Goal: Transaction & Acquisition: Purchase product/service

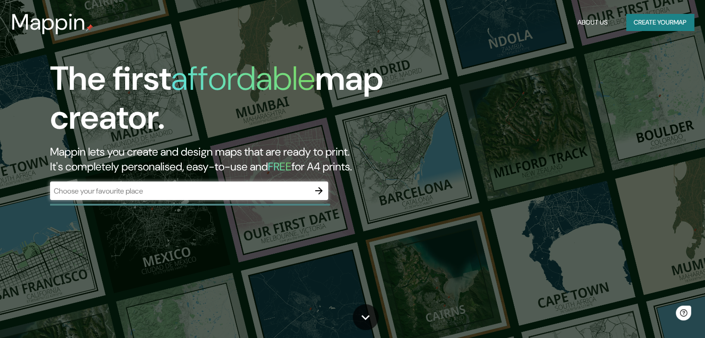
click at [233, 197] on div "​" at bounding box center [189, 191] width 278 height 19
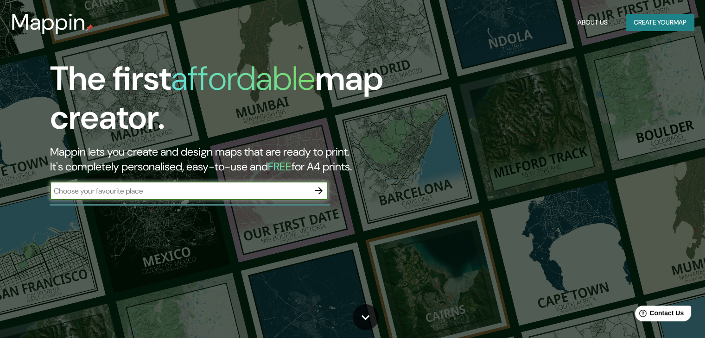
click at [234, 194] on input "text" at bounding box center [179, 191] width 259 height 11
type input "paita"
click at [317, 189] on icon "button" at bounding box center [318, 190] width 11 height 11
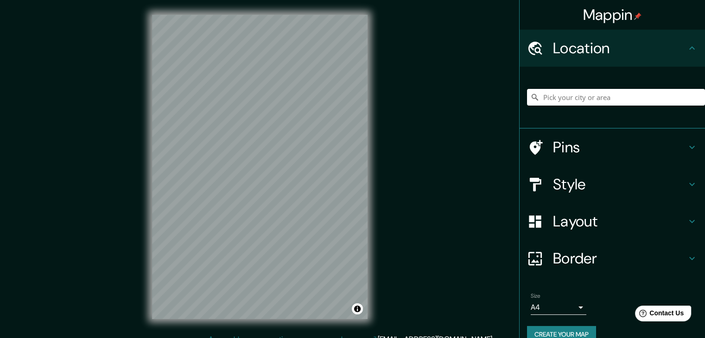
click at [376, 133] on div "© Mapbox © OpenStreetMap Improve this map" at bounding box center [259, 167] width 245 height 334
click at [560, 101] on input "Pick your city or area" at bounding box center [616, 97] width 178 height 17
click at [567, 156] on h4 "Pins" at bounding box center [619, 147] width 133 height 19
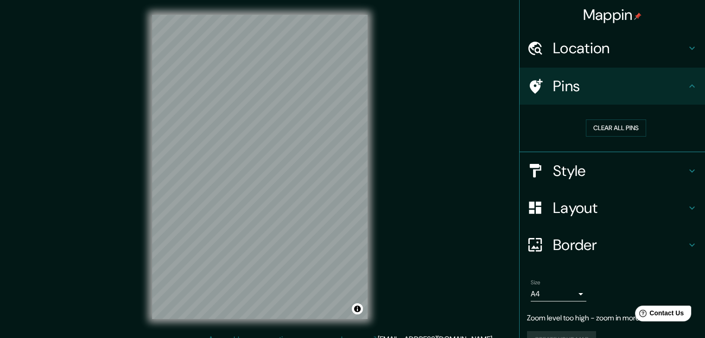
click at [598, 97] on div "Pins" at bounding box center [611, 86] width 185 height 37
click at [595, 52] on h4 "Location" at bounding box center [619, 48] width 133 height 19
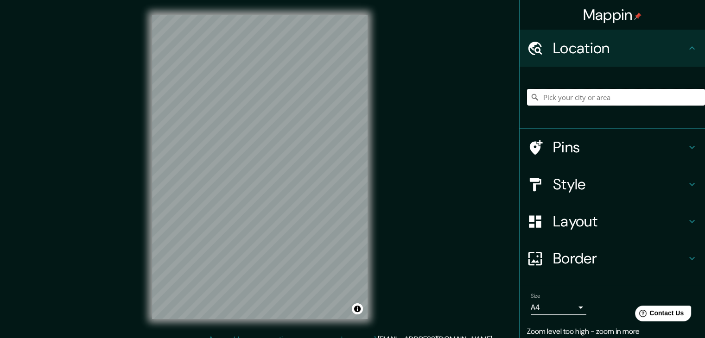
click at [587, 95] on input "Pick your city or area" at bounding box center [616, 97] width 178 height 17
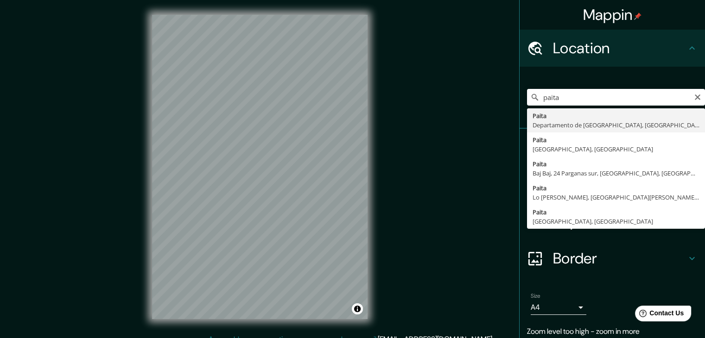
type input "Paita, [GEOGRAPHIC_DATA], [GEOGRAPHIC_DATA]"
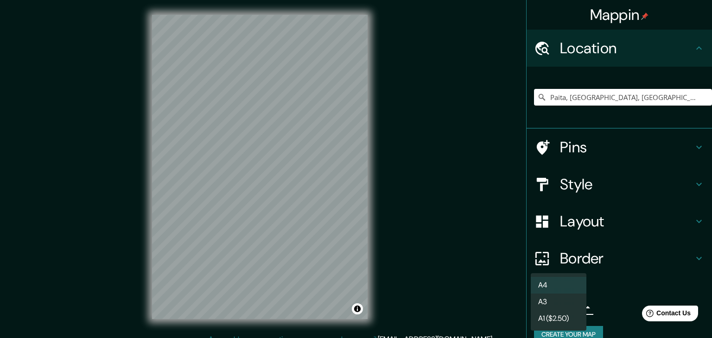
click at [566, 307] on body "Mappin Location [GEOGRAPHIC_DATA], [GEOGRAPHIC_DATA], [GEOGRAPHIC_DATA] Pins St…" at bounding box center [356, 169] width 712 height 338
click at [565, 308] on li "A3" at bounding box center [558, 302] width 56 height 17
type input "a4"
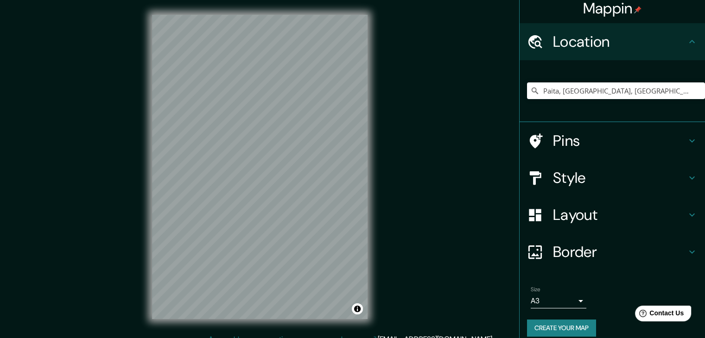
scroll to position [16, 0]
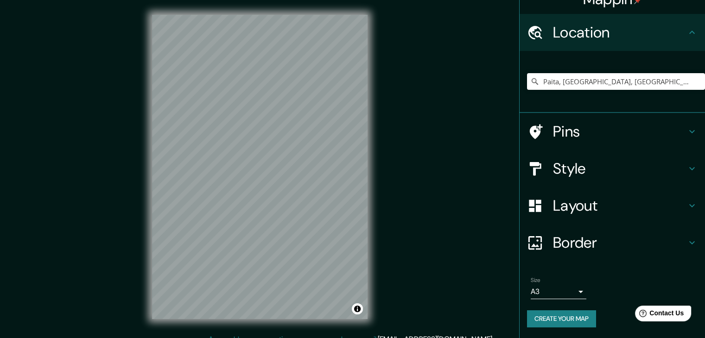
click at [589, 210] on h4 "Layout" at bounding box center [619, 205] width 133 height 19
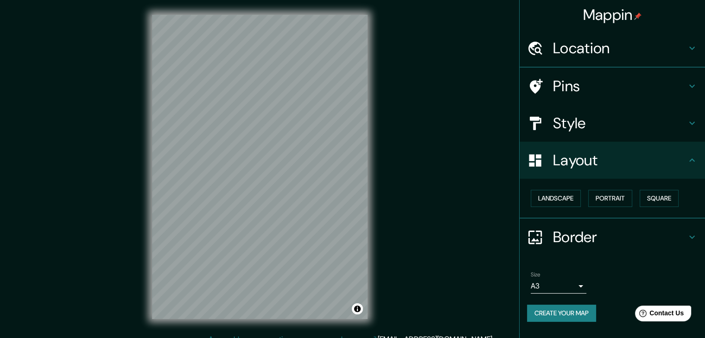
scroll to position [0, 0]
click at [581, 247] on div "Border" at bounding box center [611, 237] width 185 height 37
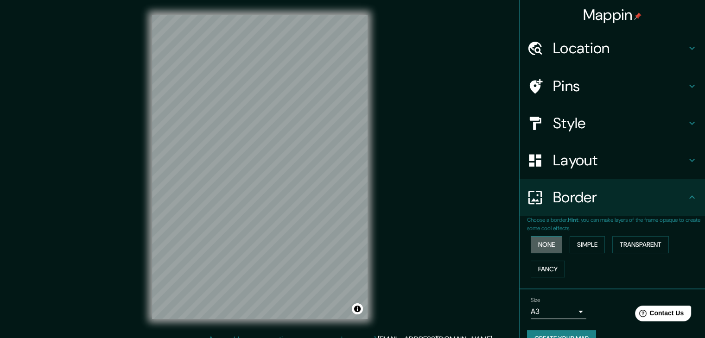
click at [549, 242] on button "None" at bounding box center [545, 244] width 31 height 17
click at [570, 243] on button "Simple" at bounding box center [586, 244] width 35 height 17
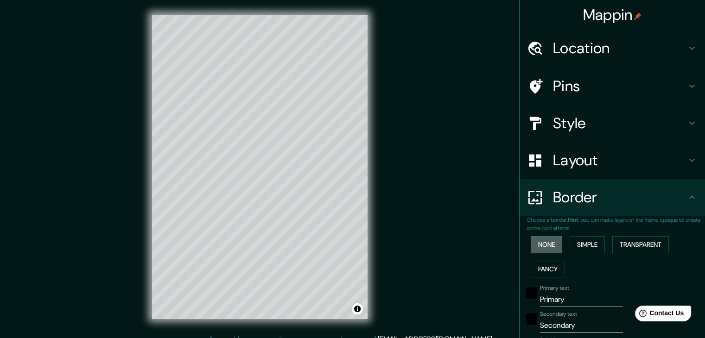
click at [543, 241] on button "None" at bounding box center [545, 244] width 31 height 17
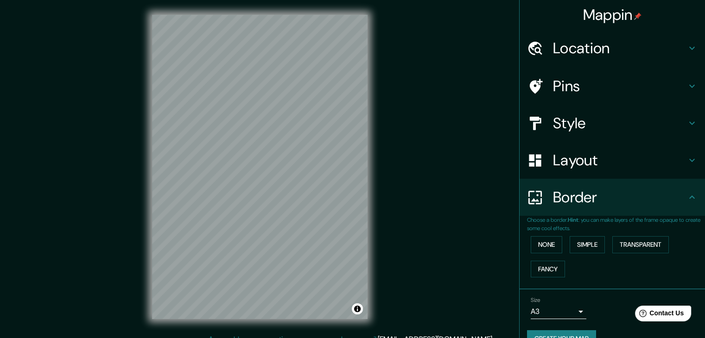
click at [562, 126] on h4 "Style" at bounding box center [619, 123] width 133 height 19
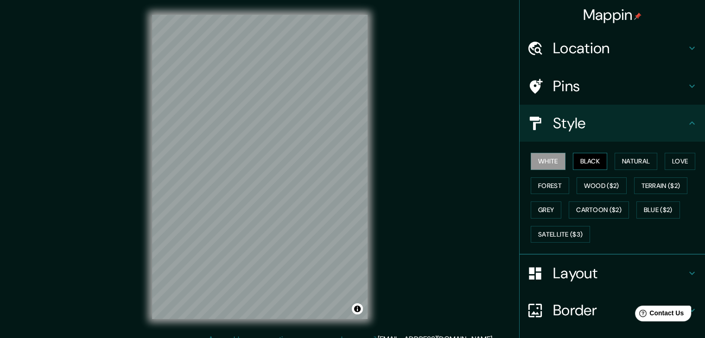
click at [577, 161] on button "Black" at bounding box center [590, 161] width 35 height 17
click at [538, 162] on button "White" at bounding box center [547, 161] width 35 height 17
click at [666, 162] on button "Love" at bounding box center [679, 161] width 31 height 17
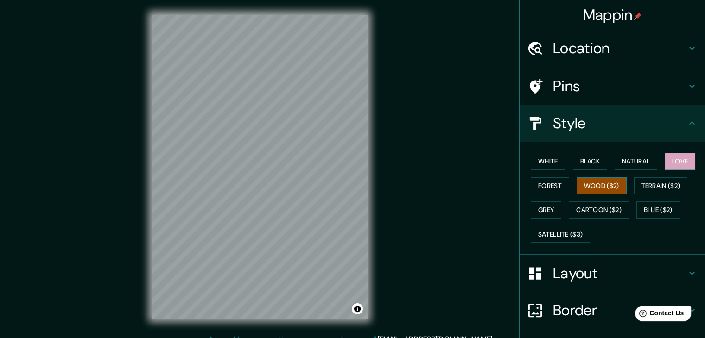
click at [596, 189] on button "Wood ($2)" at bounding box center [601, 185] width 50 height 17
click at [532, 186] on button "Forest" at bounding box center [549, 185] width 38 height 17
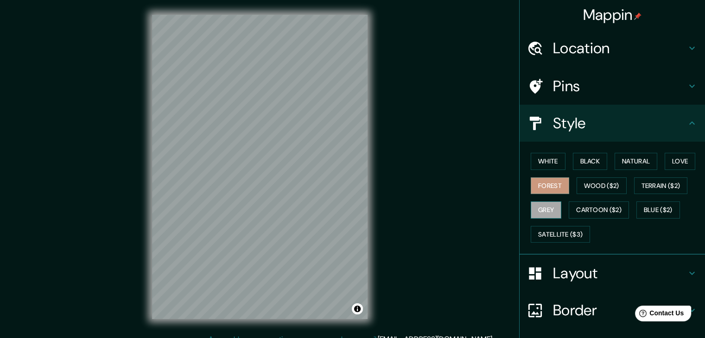
click at [532, 210] on button "Grey" at bounding box center [545, 210] width 31 height 17
click at [586, 202] on button "Cartoon ($2)" at bounding box center [598, 210] width 60 height 17
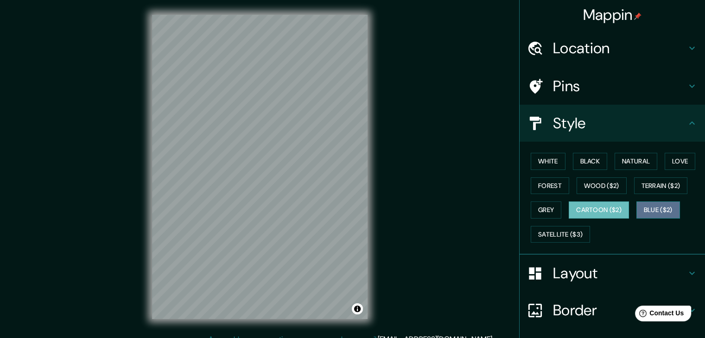
click at [665, 204] on button "Blue ($2)" at bounding box center [658, 210] width 44 height 17
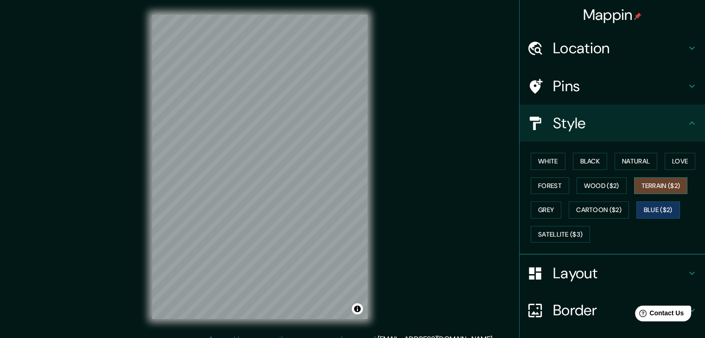
click at [663, 188] on button "Terrain ($2)" at bounding box center [661, 185] width 54 height 17
click at [578, 227] on button "Satellite ($3)" at bounding box center [559, 234] width 59 height 17
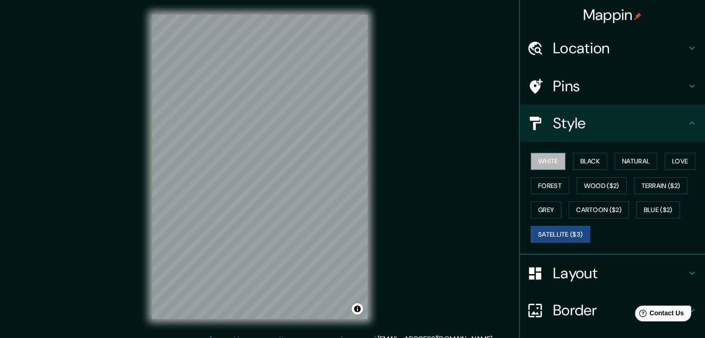
click at [547, 162] on button "White" at bounding box center [547, 161] width 35 height 17
click at [543, 186] on button "Forest" at bounding box center [549, 185] width 38 height 17
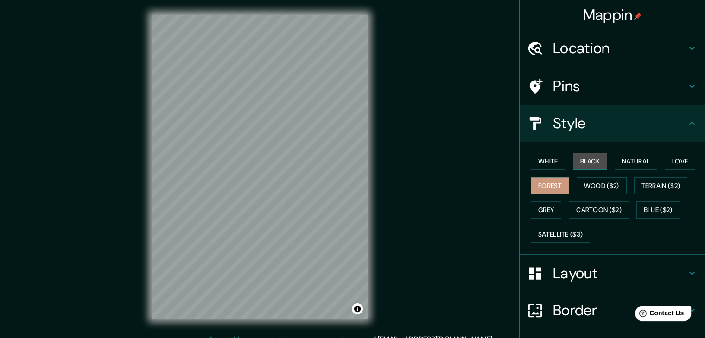
click at [584, 163] on button "Black" at bounding box center [590, 161] width 35 height 17
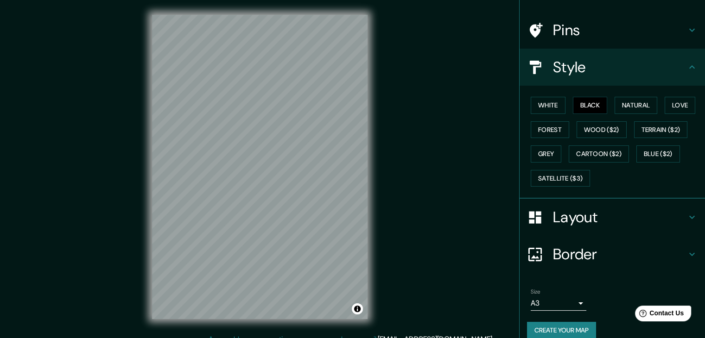
scroll to position [67, 0]
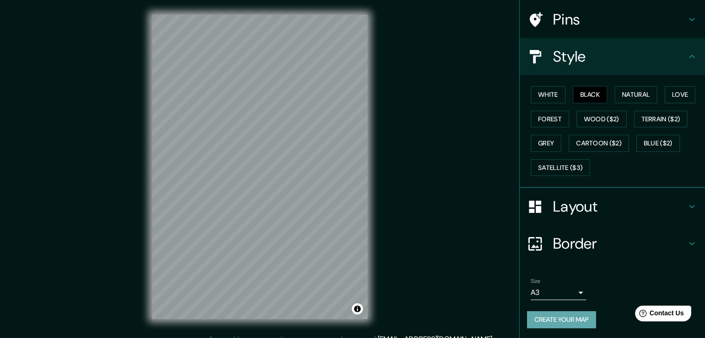
click at [563, 320] on button "Create your map" at bounding box center [561, 319] width 69 height 17
click at [558, 203] on h4 "Layout" at bounding box center [619, 206] width 133 height 19
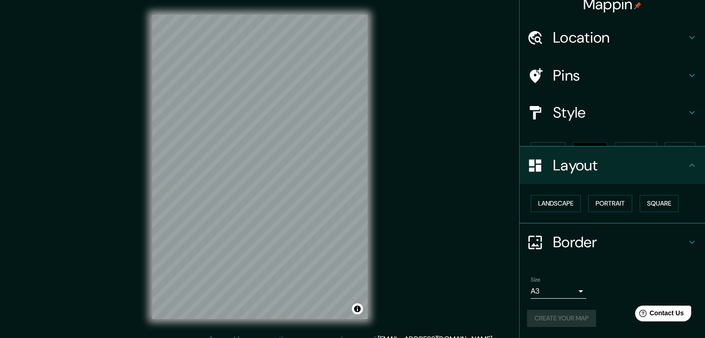
scroll to position [0, 0]
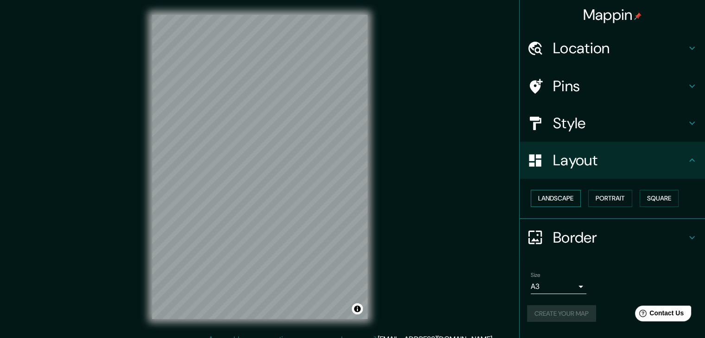
click at [559, 201] on button "Landscape" at bounding box center [555, 198] width 50 height 17
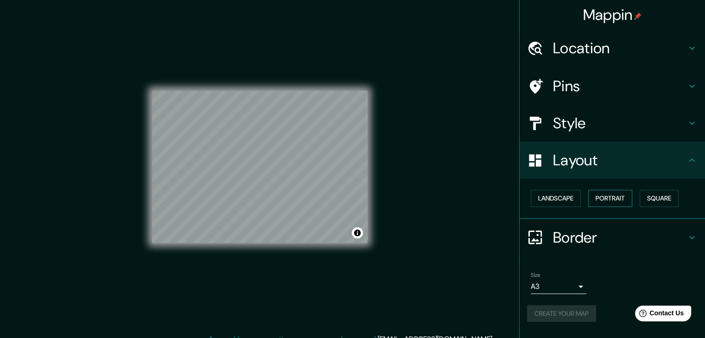
click at [608, 195] on button "Portrait" at bounding box center [610, 198] width 44 height 17
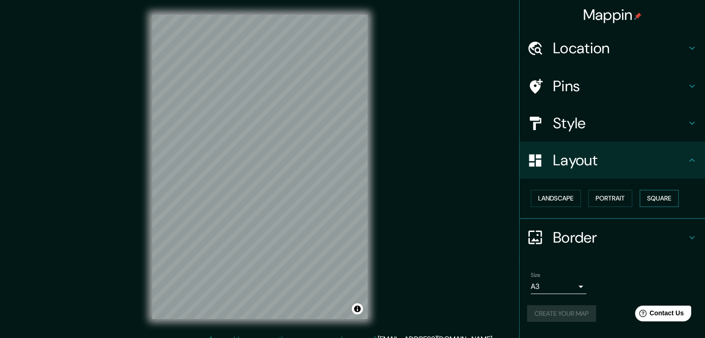
click at [663, 197] on button "Square" at bounding box center [658, 198] width 39 height 17
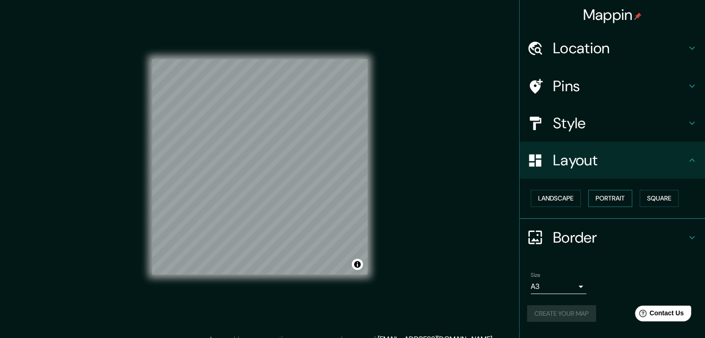
click at [628, 201] on button "Portrait" at bounding box center [610, 198] width 44 height 17
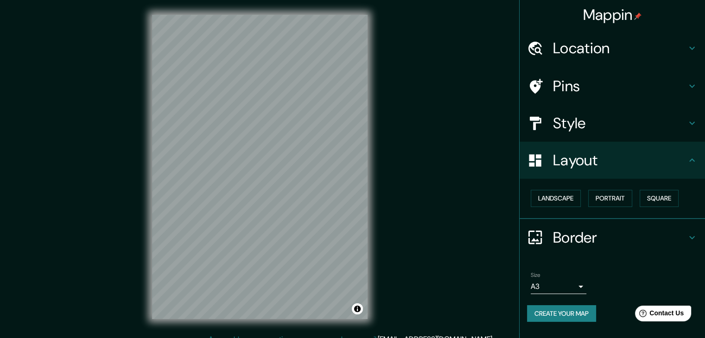
click at [560, 317] on button "Create your map" at bounding box center [561, 313] width 69 height 17
click at [552, 312] on div "Create your map" at bounding box center [612, 313] width 170 height 17
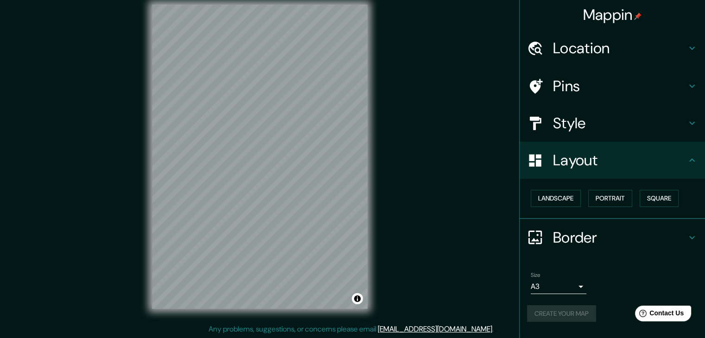
scroll to position [11, 0]
click at [558, 313] on div "Create your map" at bounding box center [612, 313] width 170 height 17
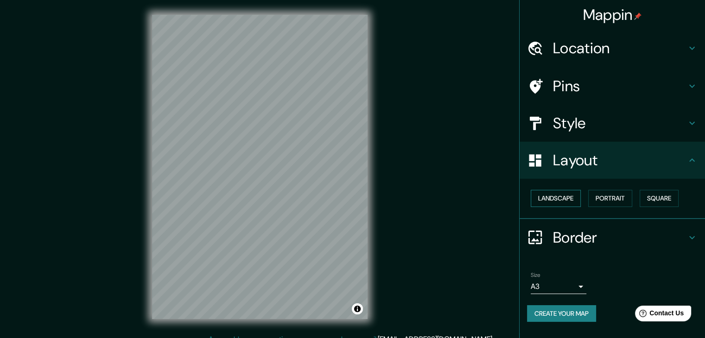
scroll to position [0, 0]
click at [593, 32] on div "Location" at bounding box center [611, 48] width 185 height 37
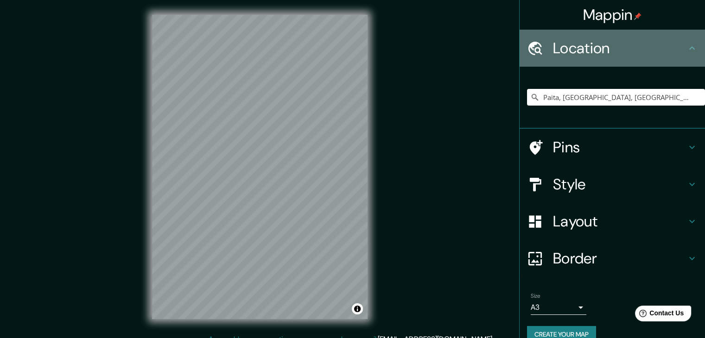
click at [603, 52] on h4 "Location" at bounding box center [619, 48] width 133 height 19
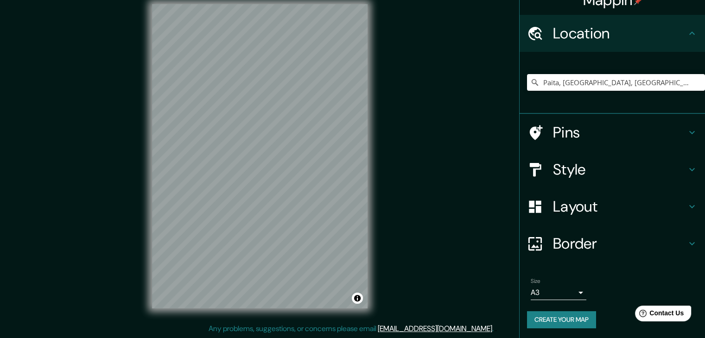
scroll to position [16, 0]
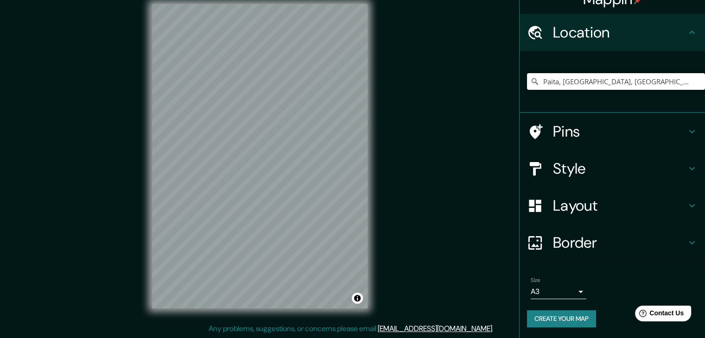
click at [559, 317] on button "Create your map" at bounding box center [561, 318] width 69 height 17
click at [542, 315] on button "Create your map" at bounding box center [561, 318] width 69 height 17
